Goal: Task Accomplishment & Management: Manage account settings

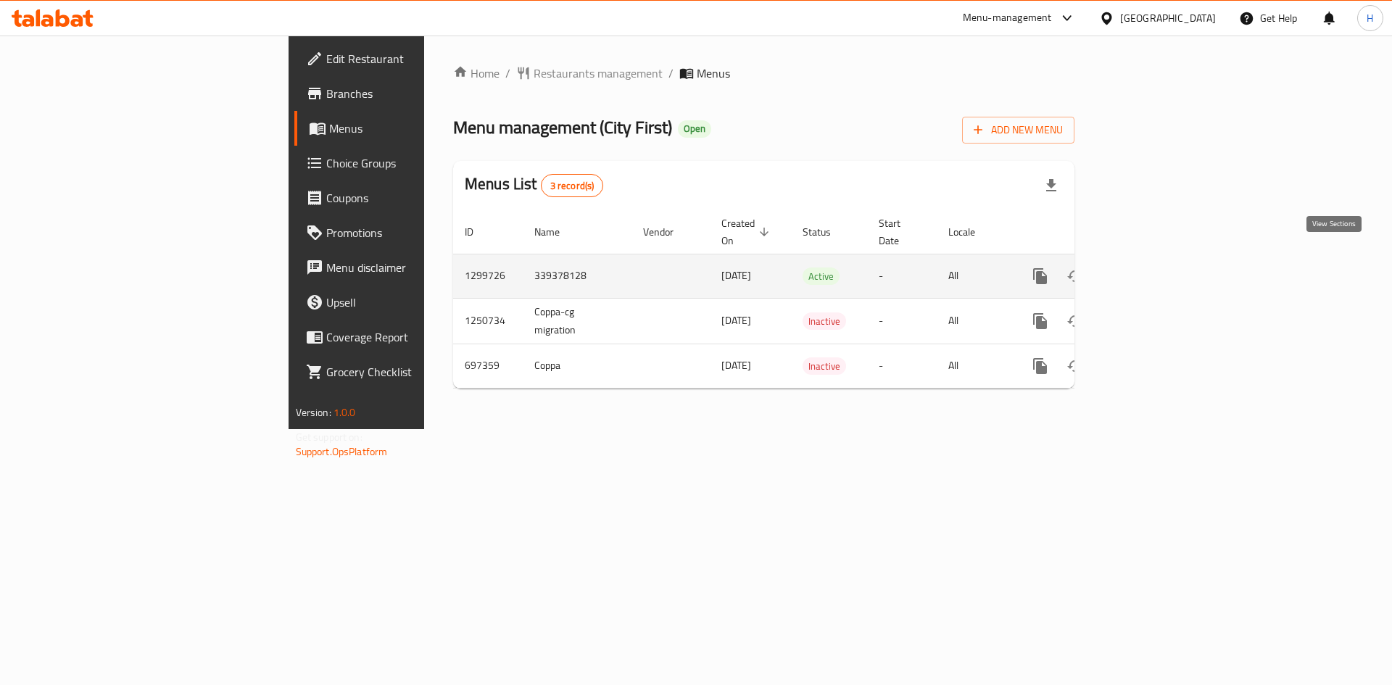
click at [1153, 268] on icon "enhanced table" at bounding box center [1144, 276] width 17 height 17
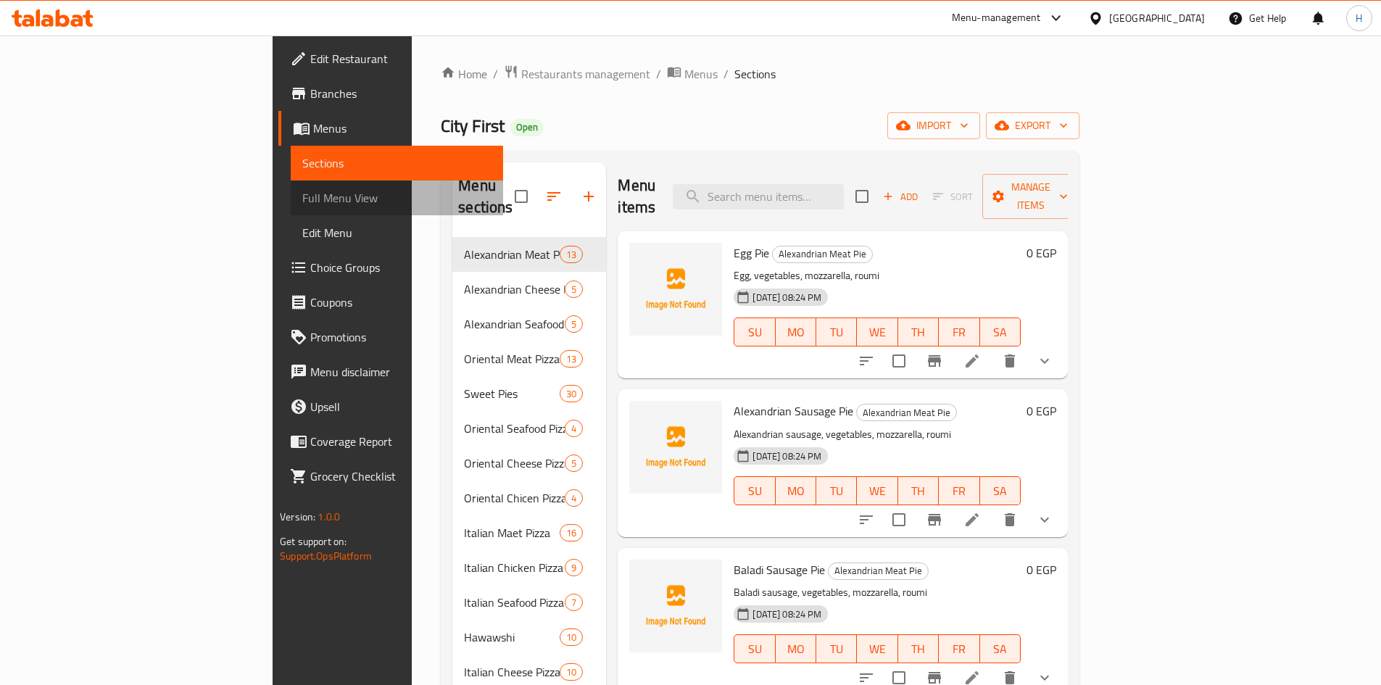
click at [302, 194] on span "Full Menu View" at bounding box center [396, 197] width 189 height 17
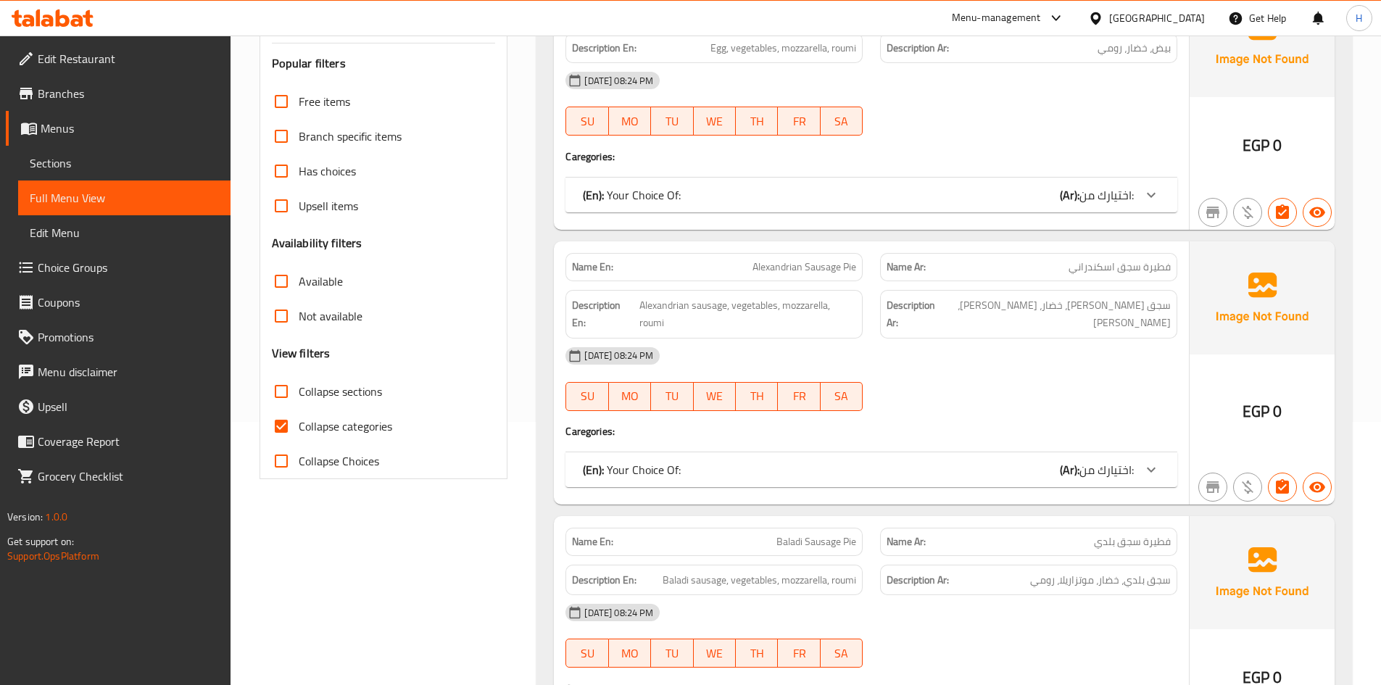
scroll to position [290, 0]
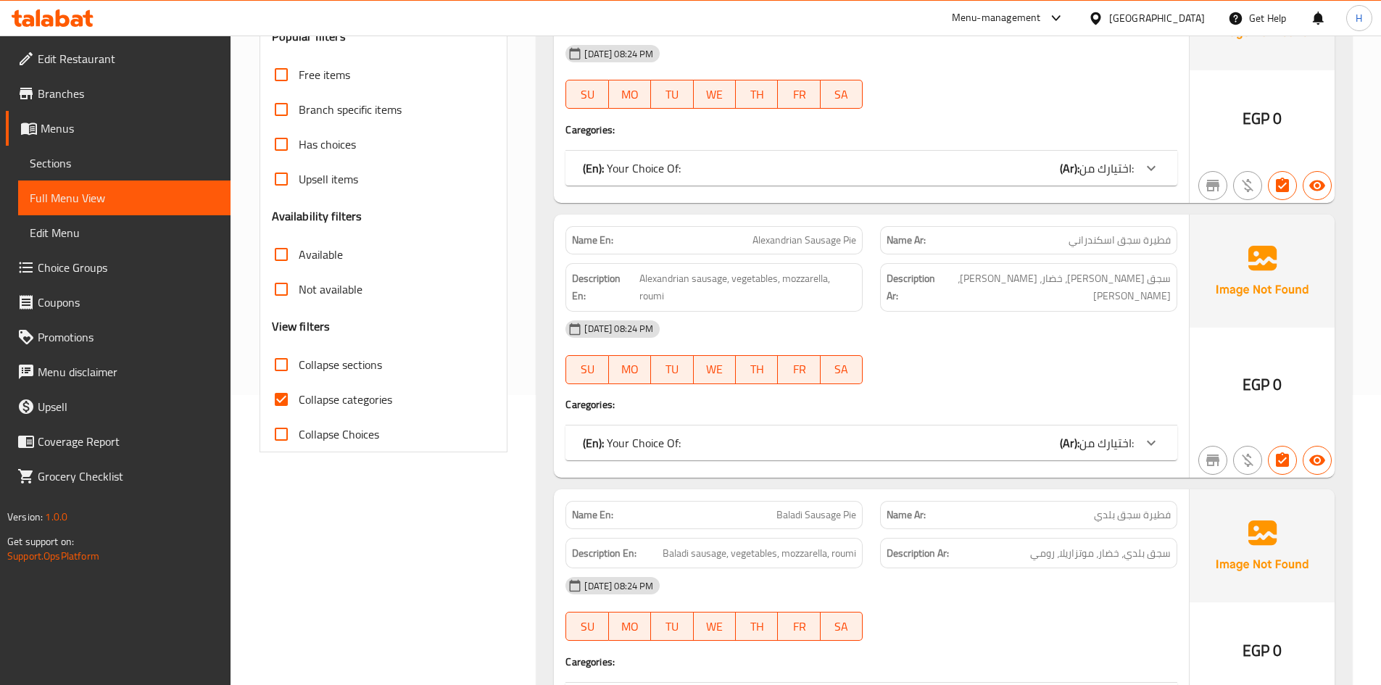
click at [321, 404] on span "Collapse categories" at bounding box center [346, 399] width 94 height 17
click at [299, 404] on input "Collapse categories" at bounding box center [281, 399] width 35 height 35
checkbox input "false"
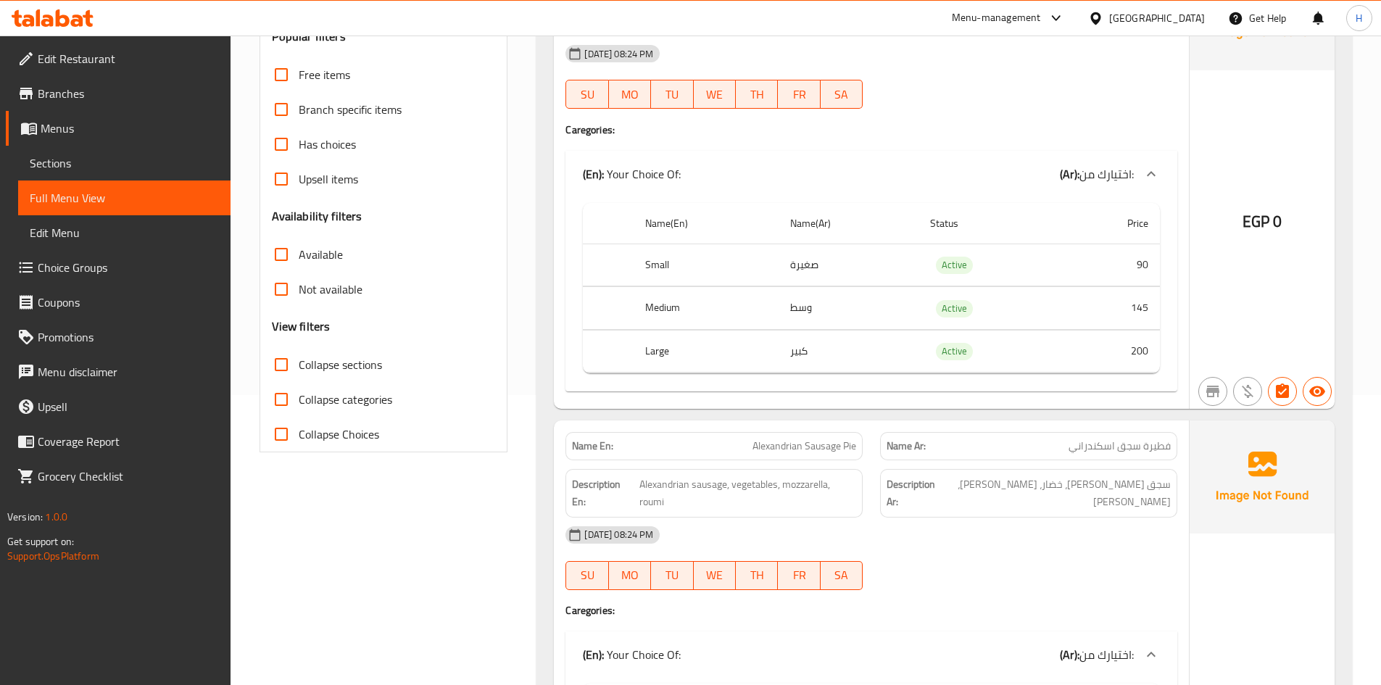
click at [957, 318] on td "Active" at bounding box center [991, 308] width 144 height 43
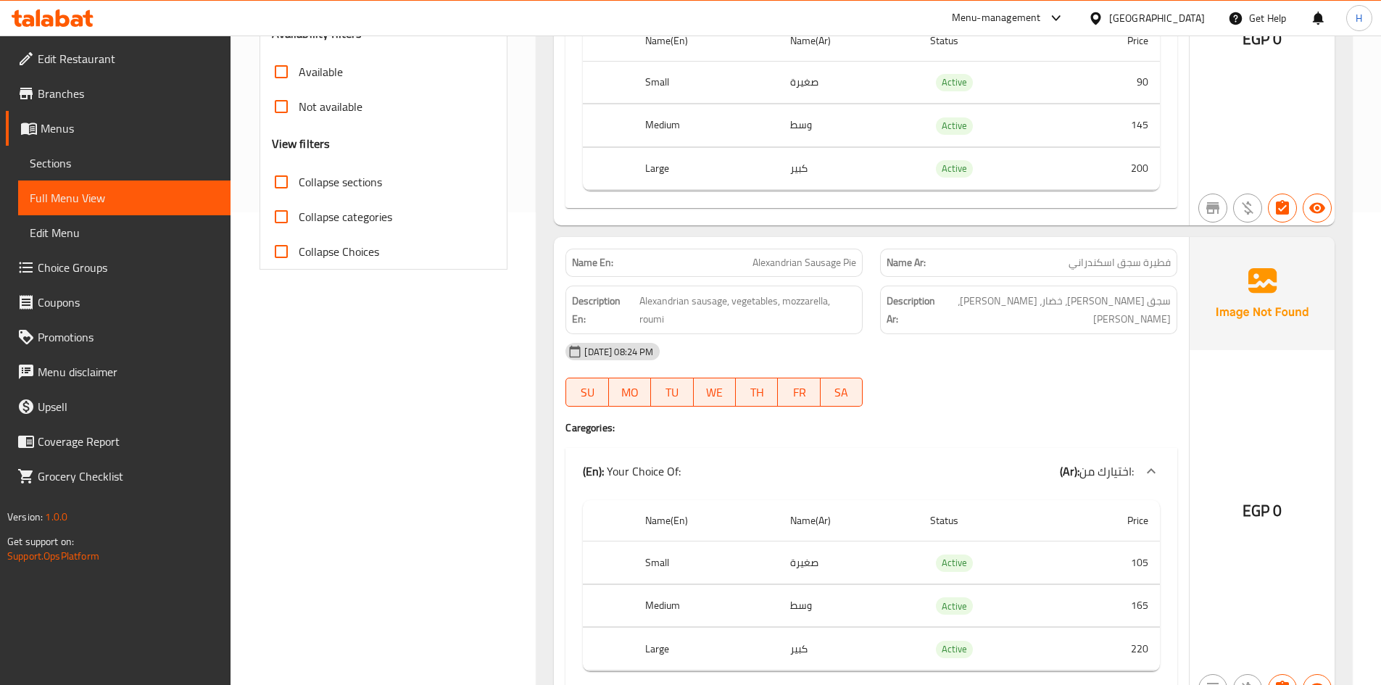
scroll to position [610, 0]
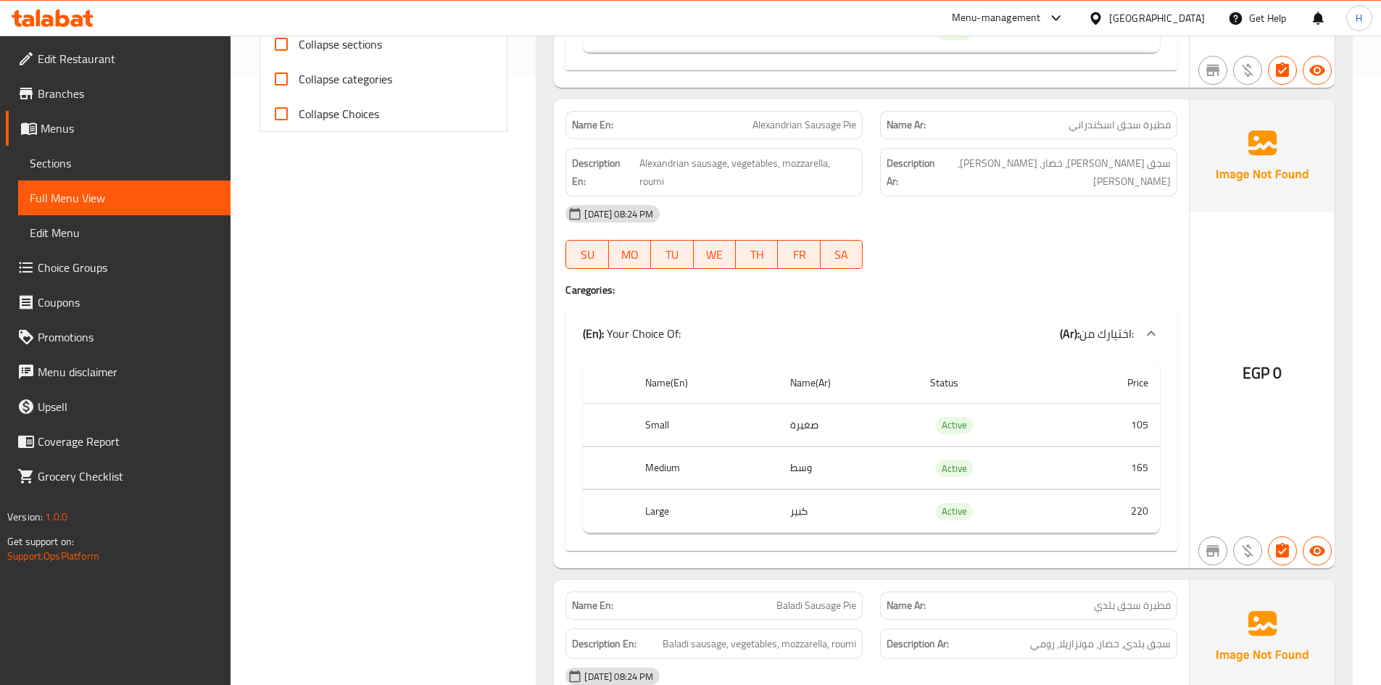
click at [54, 90] on span "Branches" at bounding box center [128, 93] width 181 height 17
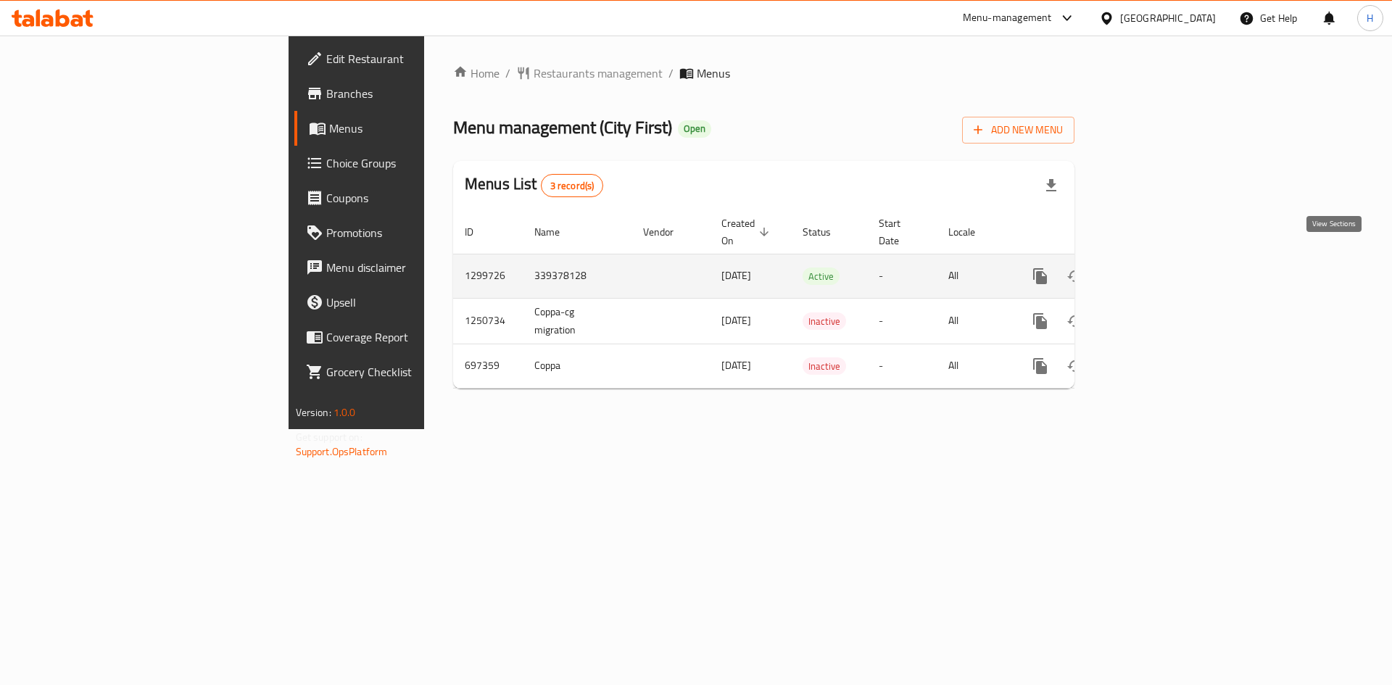
click at [1153, 268] on icon "enhanced table" at bounding box center [1144, 276] width 17 height 17
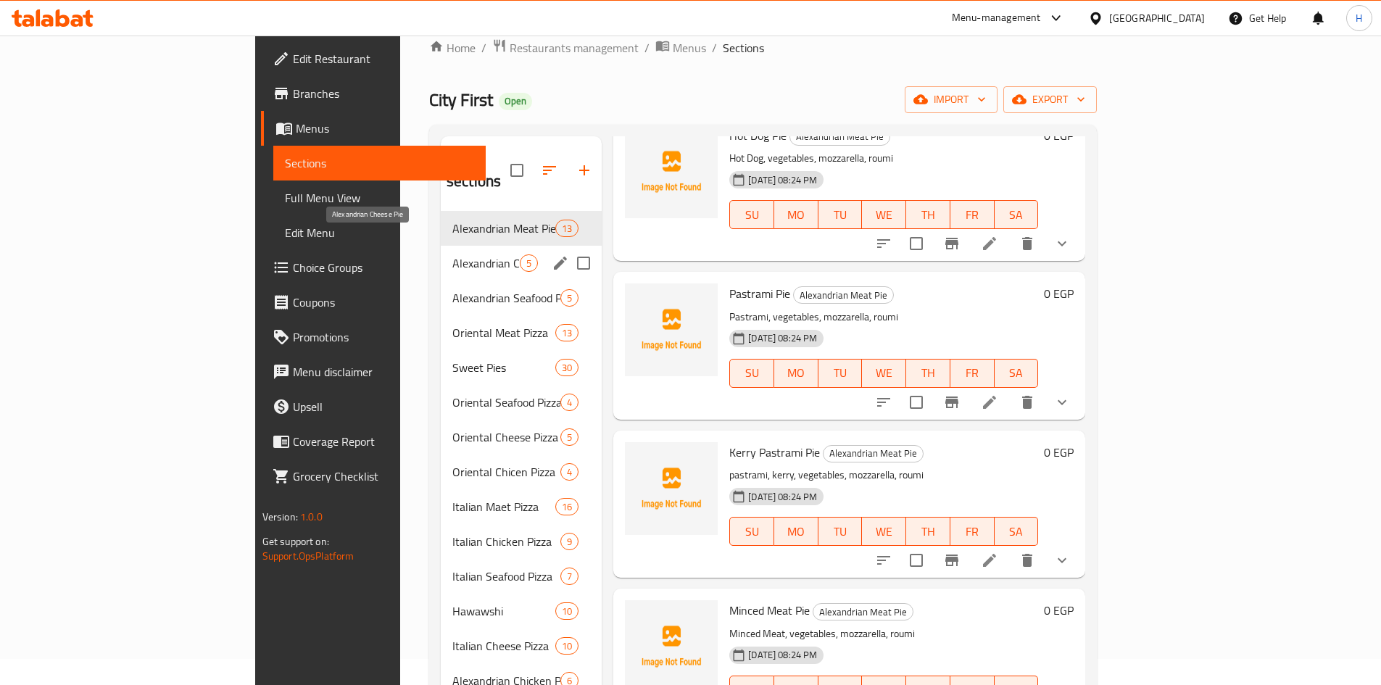
scroll to position [14, 0]
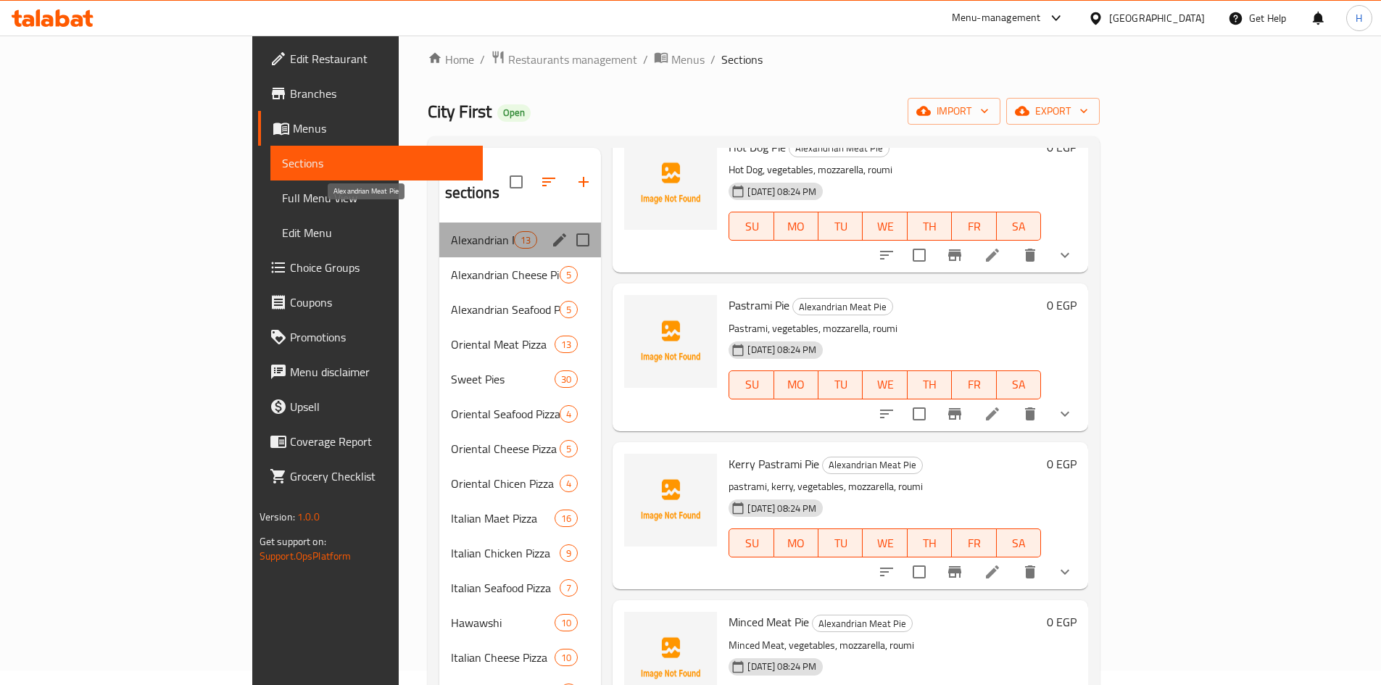
click at [451, 231] on span "Alexandrian Meat Pie" at bounding box center [483, 239] width 64 height 17
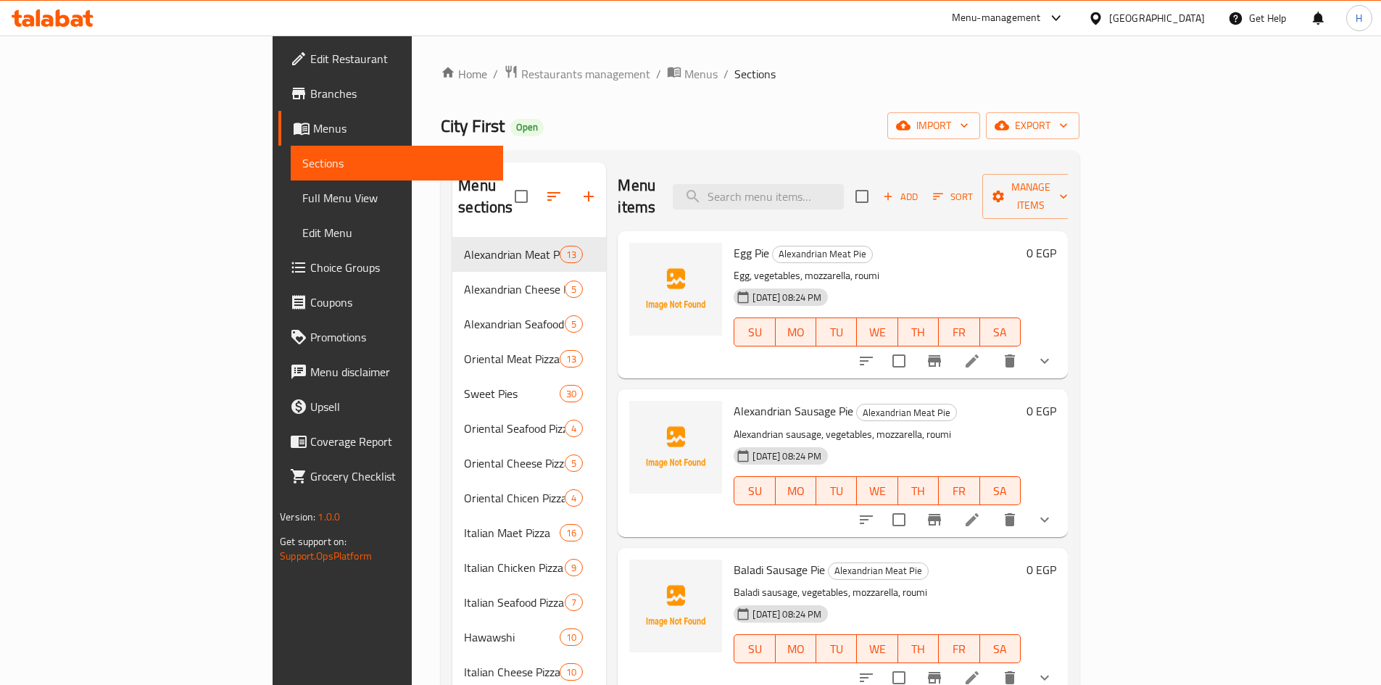
click at [58, 24] on icon at bounding box center [63, 17] width 14 height 17
